Goal: Task Accomplishment & Management: Complete application form

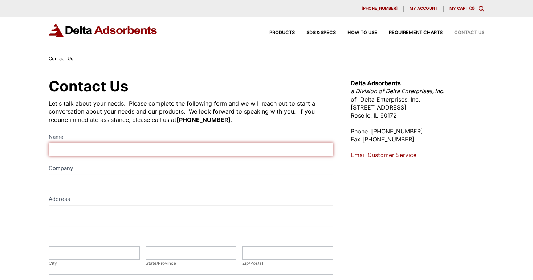
click at [152, 152] on input "Name" at bounding box center [191, 149] width 284 height 13
type input "[PERSON_NAME]"
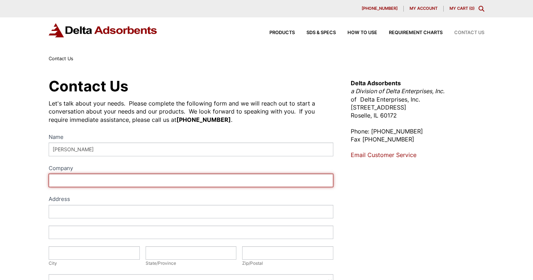
type input "[DOMAIN_NAME]"
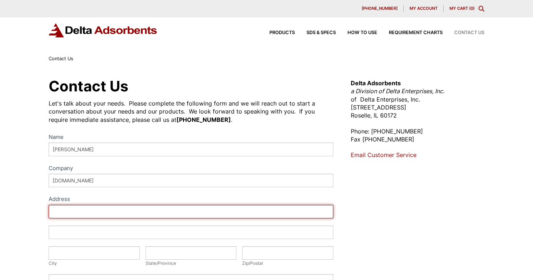
type input "[STREET_ADDRESS]"
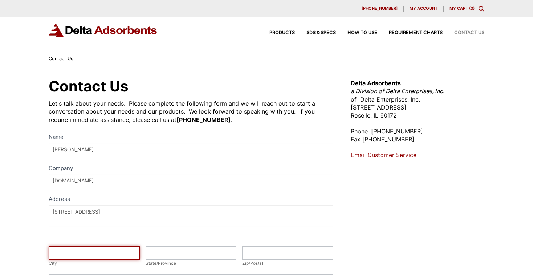
type input "[GEOGRAPHIC_DATA]"
type input "CA"
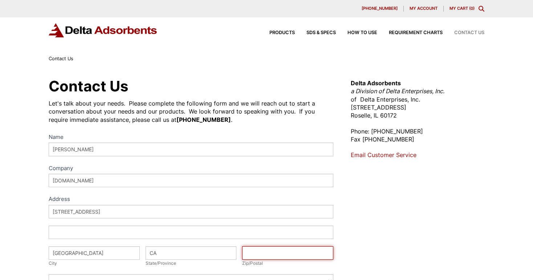
type input "90923"
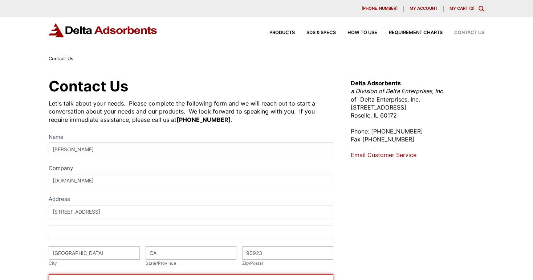
select select "[GEOGRAPHIC_DATA]"
type input "3109134336"
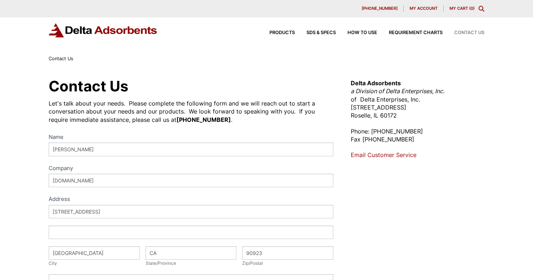
type input "[EMAIL_ADDRESS][DOMAIN_NAME]"
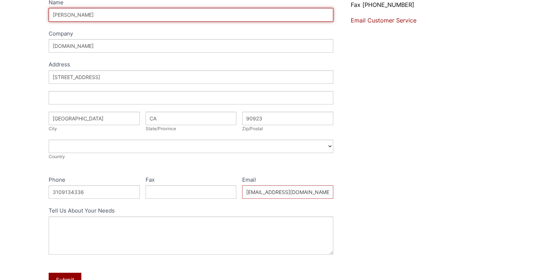
scroll to position [141, 0]
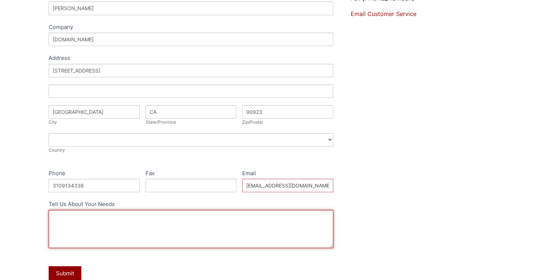
click at [122, 223] on textarea "Tell Us About Your Needs" at bounding box center [191, 229] width 284 height 38
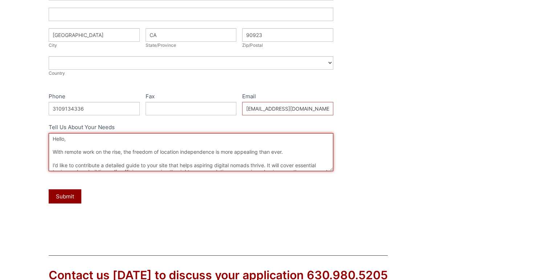
scroll to position [219, 0]
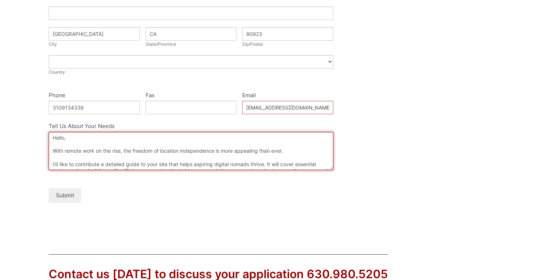
type textarea "Hello, With remote work on the rise, the freedom of location independence is mo…"
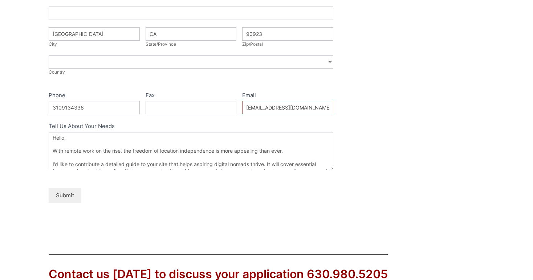
click at [72, 195] on button "Submit" at bounding box center [65, 195] width 33 height 14
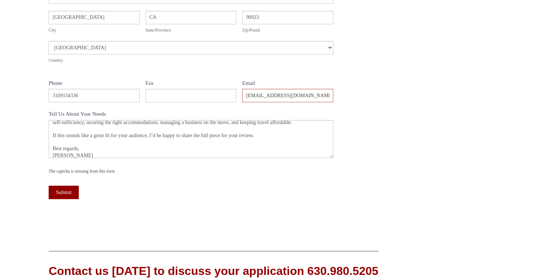
scroll to position [39, 0]
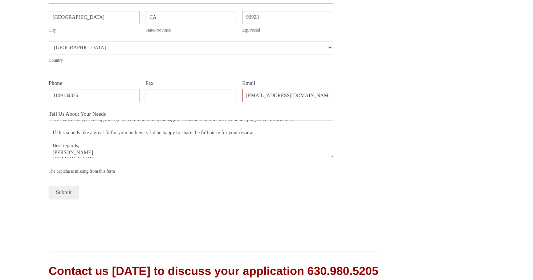
click at [59, 192] on button "Submit" at bounding box center [64, 192] width 30 height 13
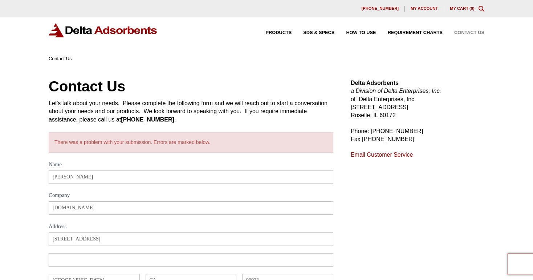
click at [470, 32] on span "Contact Us" at bounding box center [469, 32] width 30 height 5
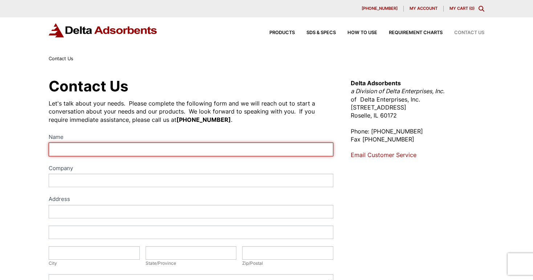
click at [219, 146] on input "Name" at bounding box center [191, 149] width 284 height 13
type input "[PERSON_NAME]"
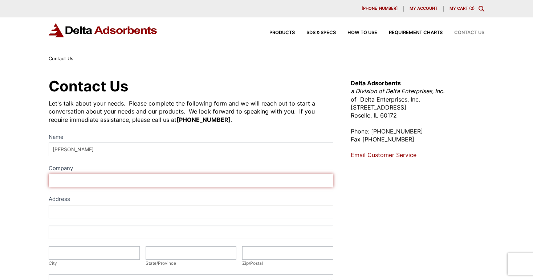
type input "[DOMAIN_NAME]"
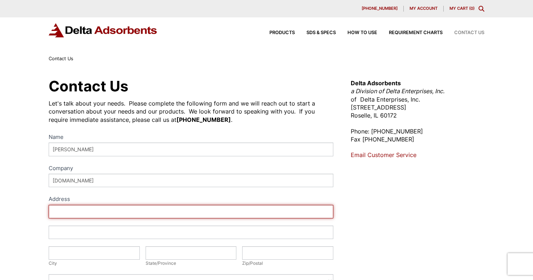
type input "[STREET_ADDRESS]"
type input "[GEOGRAPHIC_DATA]"
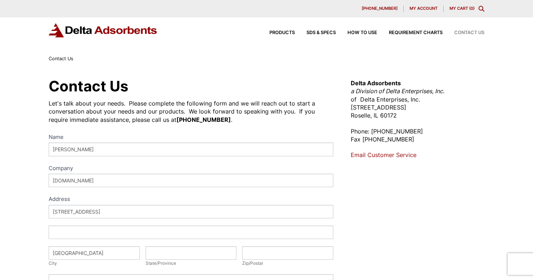
type input "CA"
type input "90923"
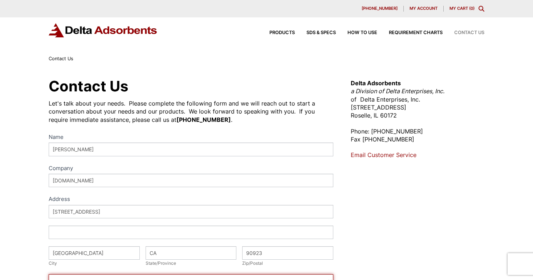
select select "[GEOGRAPHIC_DATA]"
type input "3109134336"
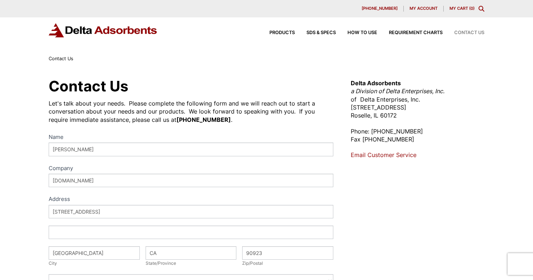
type input "[EMAIL_ADDRESS][DOMAIN_NAME]"
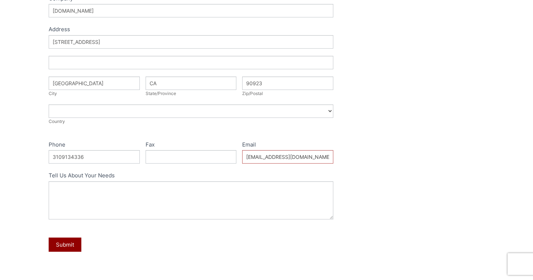
scroll to position [171, 0]
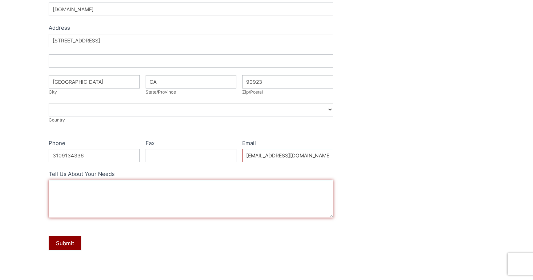
click at [118, 194] on textarea "Tell Us About Your Needs" at bounding box center [191, 199] width 284 height 38
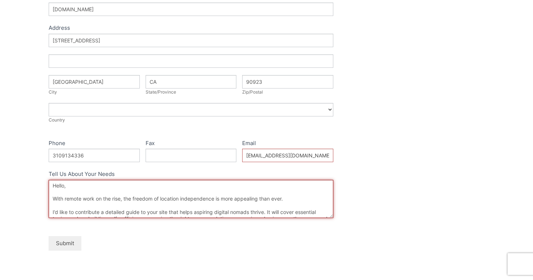
type textarea "Hello, With remote work on the rise, the freedom of location independence is mo…"
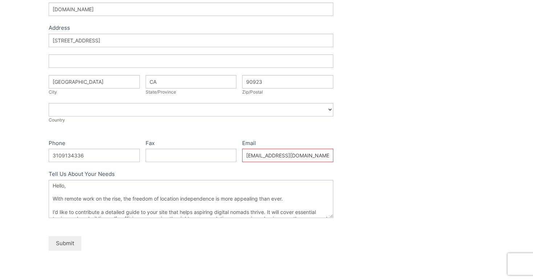
click at [68, 243] on button "Submit" at bounding box center [65, 243] width 33 height 14
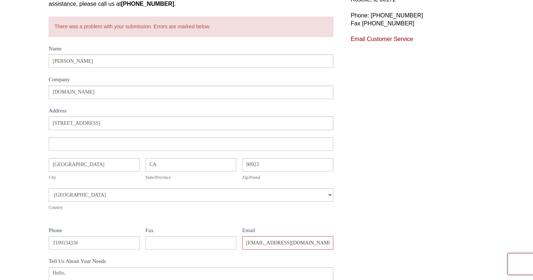
scroll to position [44, 0]
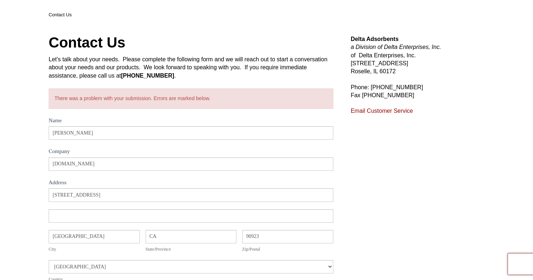
click at [402, 110] on link "Email Customer Service" at bounding box center [381, 111] width 62 height 6
click at [32, 149] on div "Contact Us Let's talk about your needs. Please complete the following form and …" at bounding box center [266, 239] width 533 height 440
